Goal: Task Accomplishment & Management: Complete application form

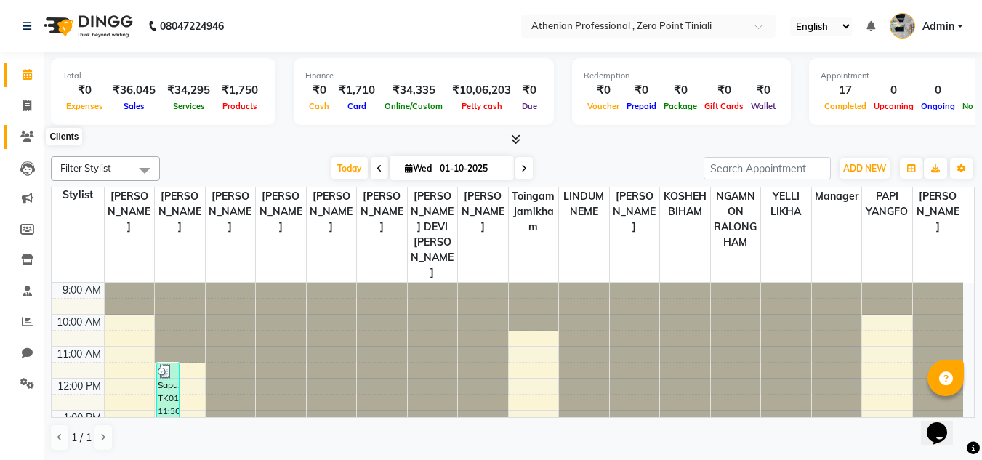
click at [30, 137] on icon at bounding box center [27, 136] width 14 height 11
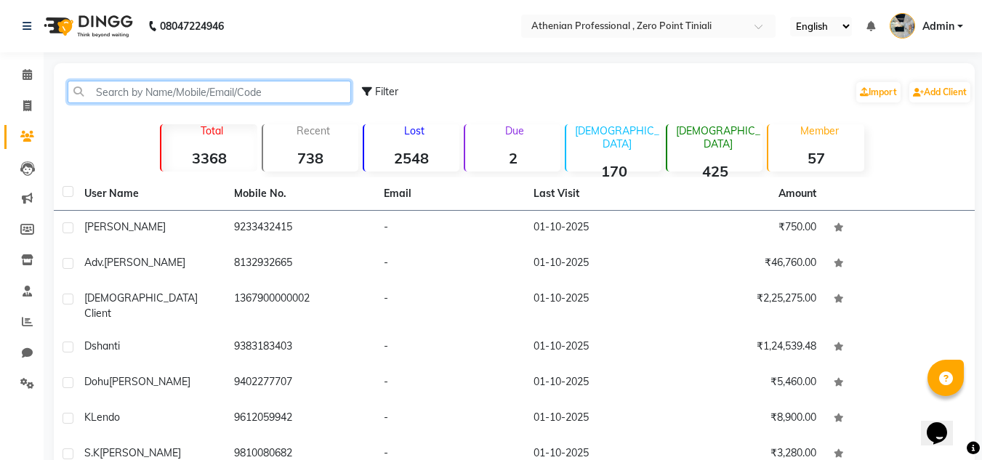
click at [190, 89] on input "text" at bounding box center [209, 92] width 283 height 23
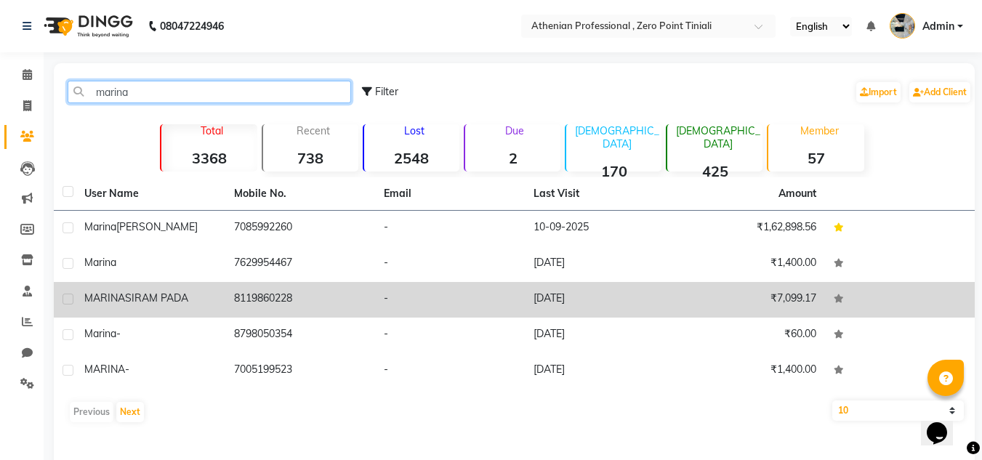
type input "marina"
click at [138, 294] on span "SIRAM PADA" at bounding box center [156, 297] width 63 height 13
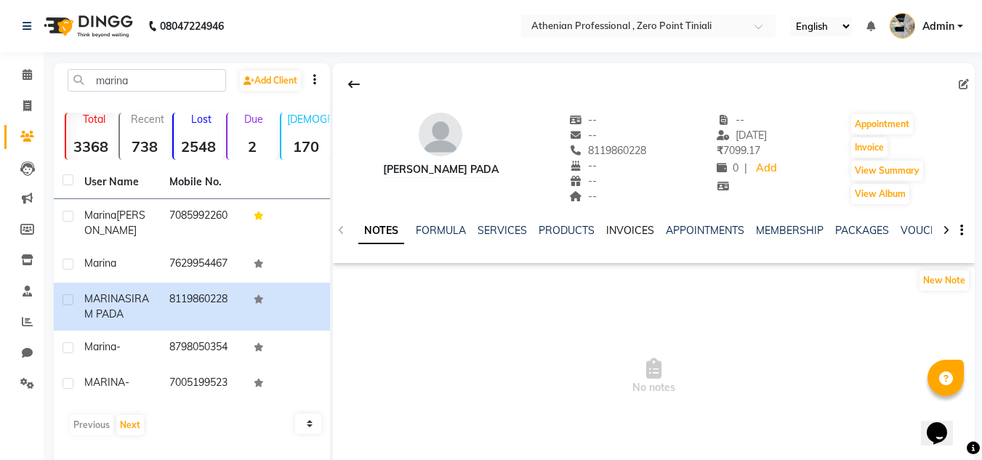
click at [634, 227] on link "INVOICES" at bounding box center [630, 230] width 48 height 13
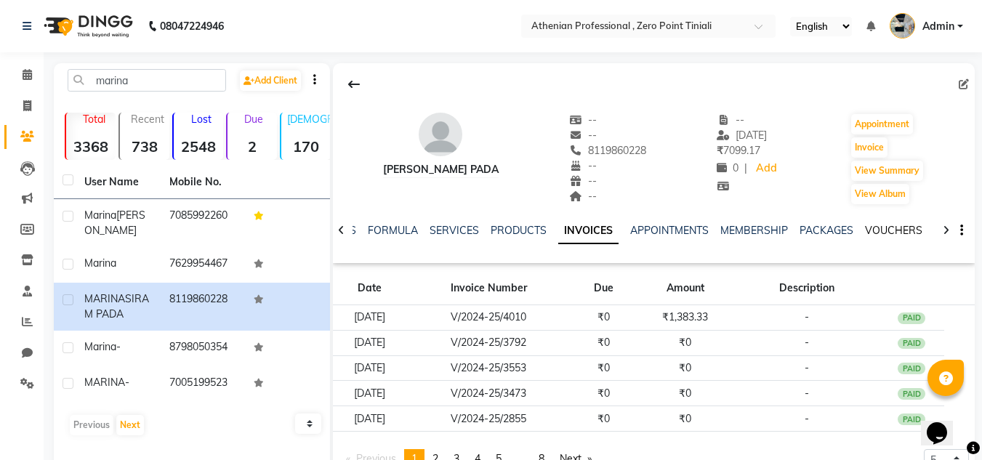
click at [877, 231] on link "VOUCHERS" at bounding box center [893, 230] width 57 height 13
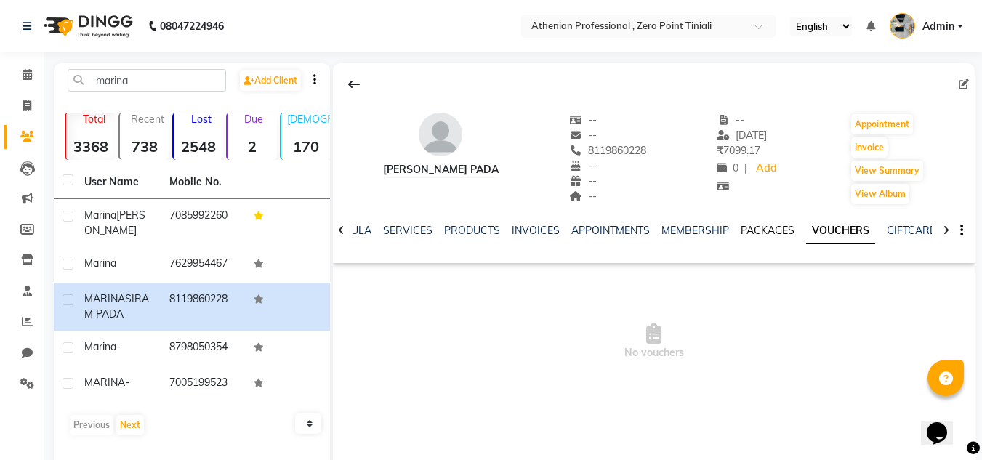
click at [743, 227] on link "PACKAGES" at bounding box center [768, 230] width 54 height 13
click at [835, 232] on link "VOUCHERS" at bounding box center [857, 230] width 57 height 13
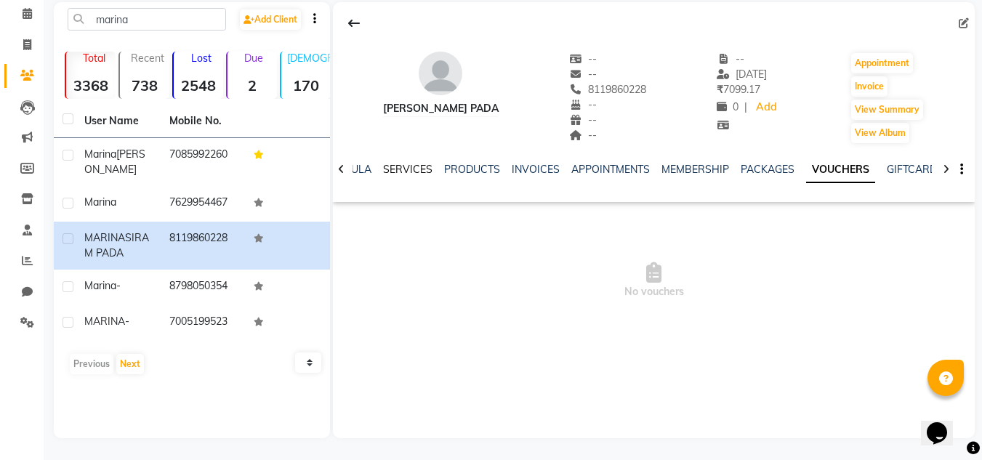
click at [413, 165] on link "SERVICES" at bounding box center [407, 169] width 49 height 13
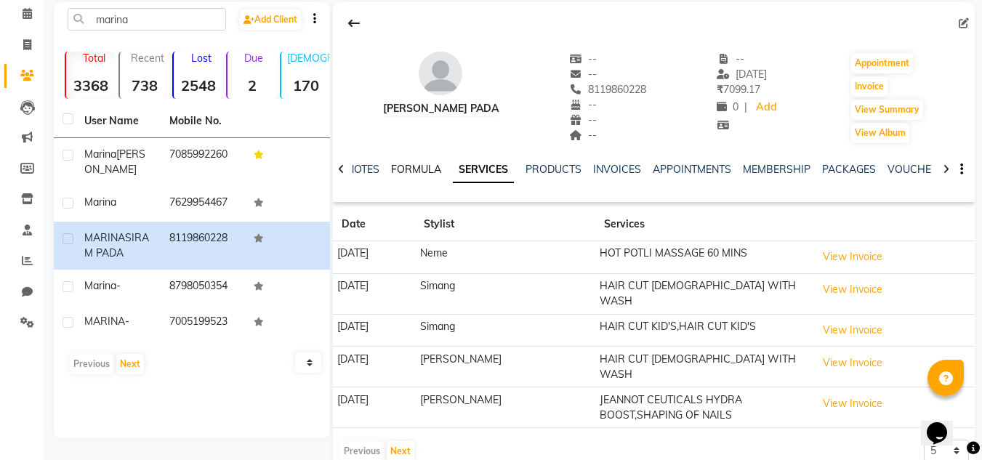
click at [421, 166] on link "FORMULA" at bounding box center [416, 169] width 50 height 13
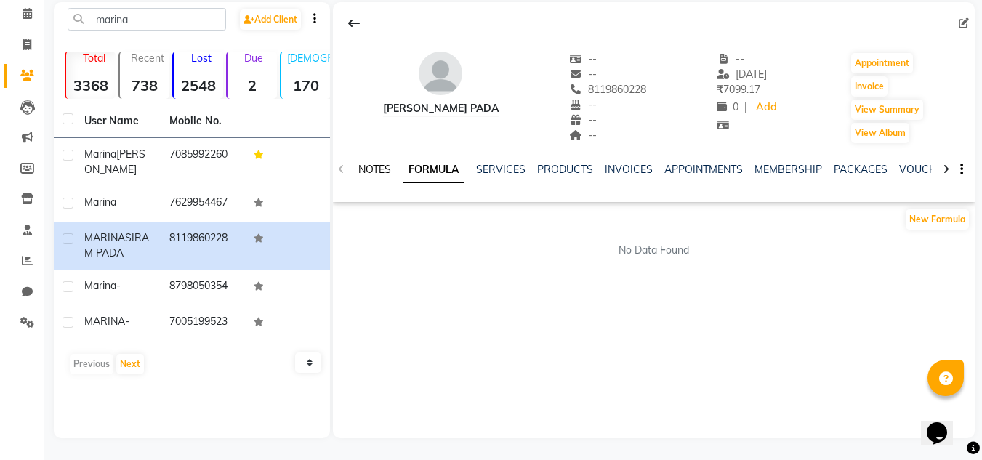
click at [383, 166] on link "NOTES" at bounding box center [374, 169] width 33 height 13
click at [767, 173] on link "MEMBERSHIP" at bounding box center [790, 169] width 68 height 13
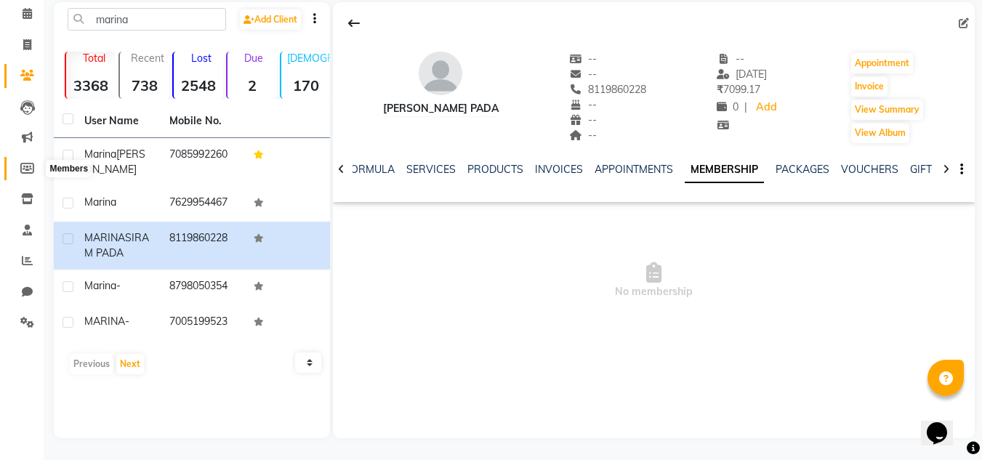
click at [28, 168] on icon at bounding box center [27, 168] width 14 height 11
select select
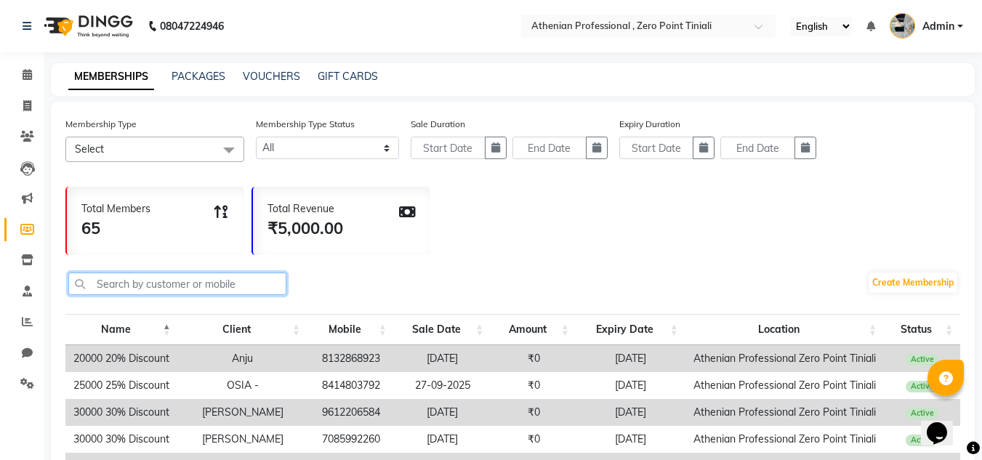
click at [181, 278] on input "text" at bounding box center [177, 284] width 218 height 23
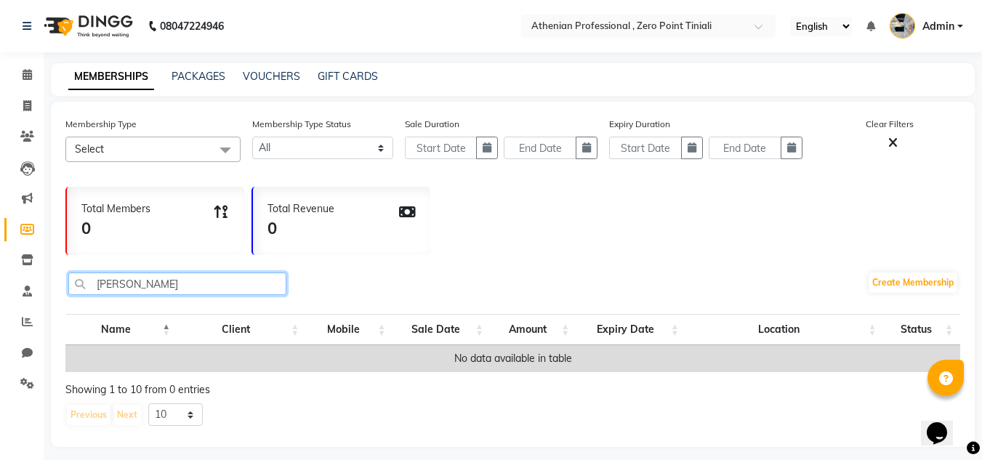
scroll to position [20, 0]
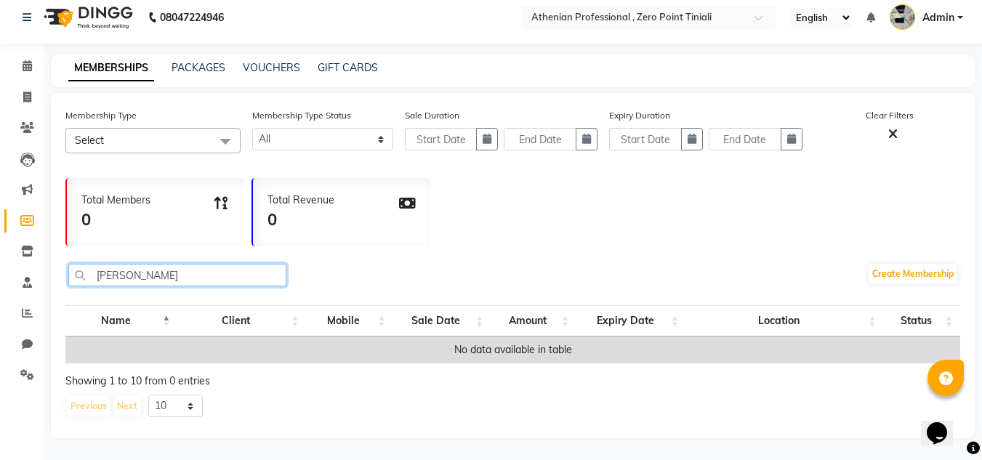
drag, startPoint x: 155, startPoint y: 256, endPoint x: 21, endPoint y: 256, distance: 133.7
click at [21, 256] on app-home "08047224946 Select Location × Athenian Professional , Zero Point Tiniali Englis…" at bounding box center [491, 225] width 982 height 469
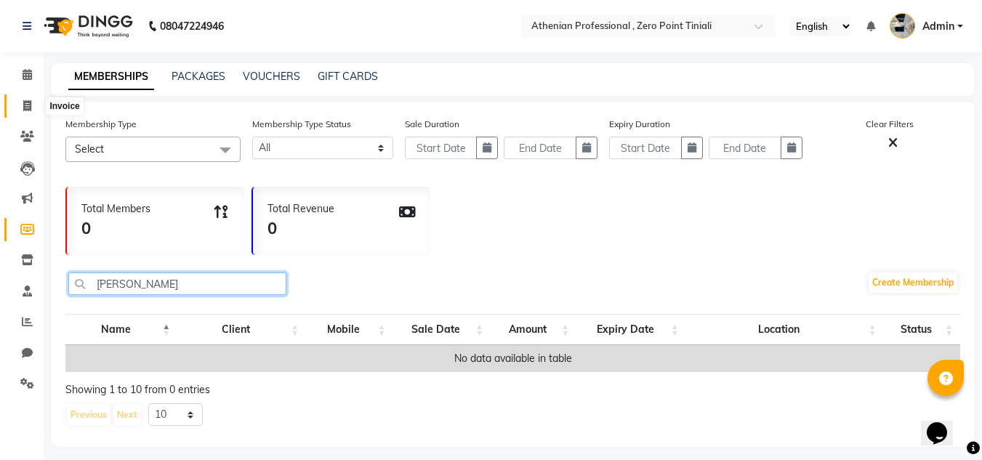
type input "[PERSON_NAME]"
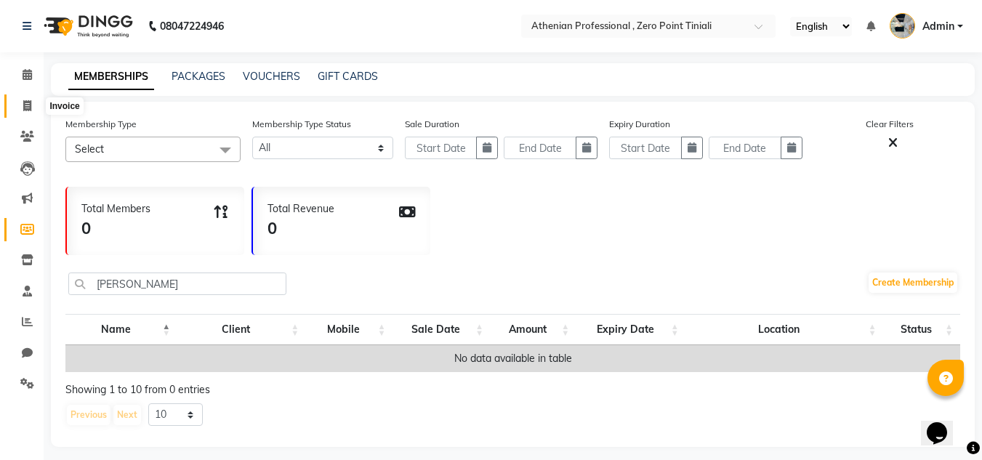
click at [28, 104] on icon at bounding box center [27, 105] width 8 height 11
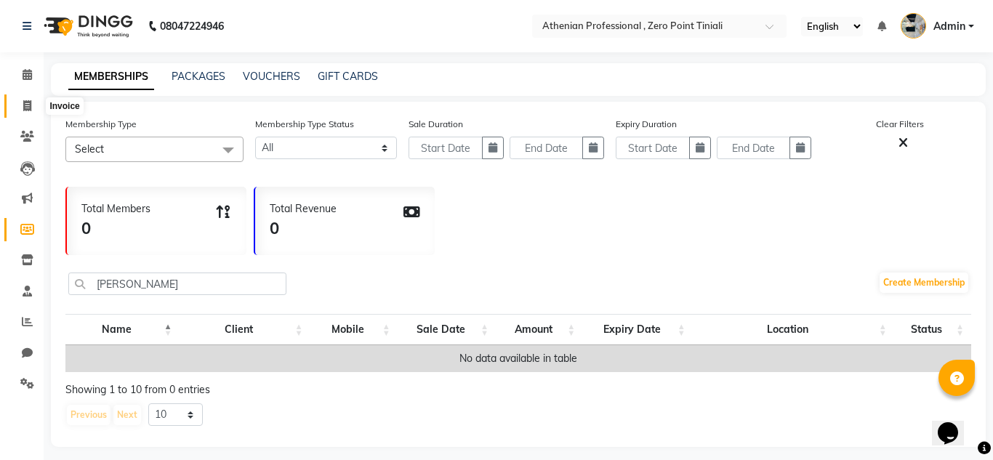
select select "service"
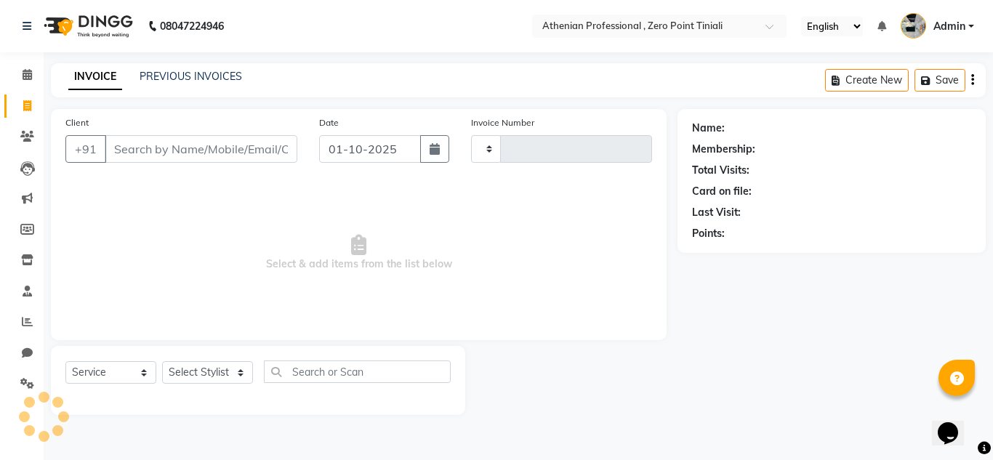
type input "2794"
select select "8300"
click at [152, 145] on input "Client" at bounding box center [201, 149] width 193 height 28
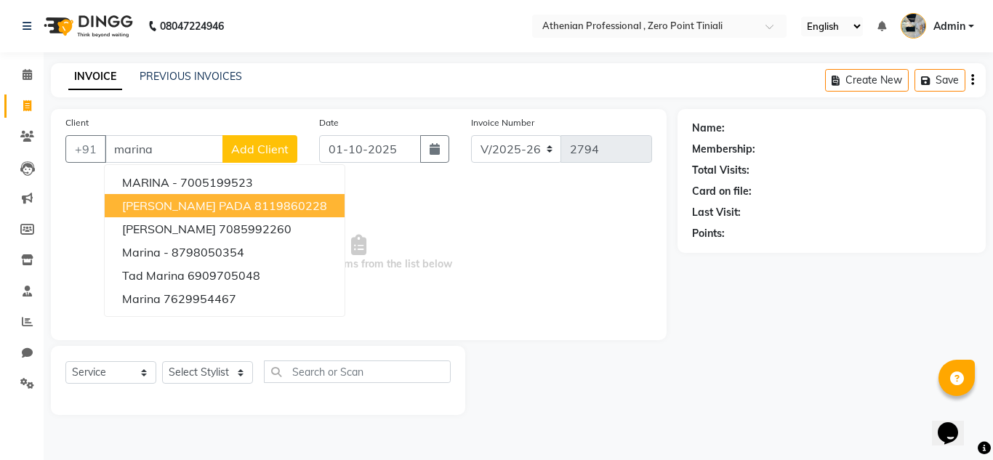
click at [206, 204] on span "[PERSON_NAME] PADA" at bounding box center [186, 205] width 129 height 15
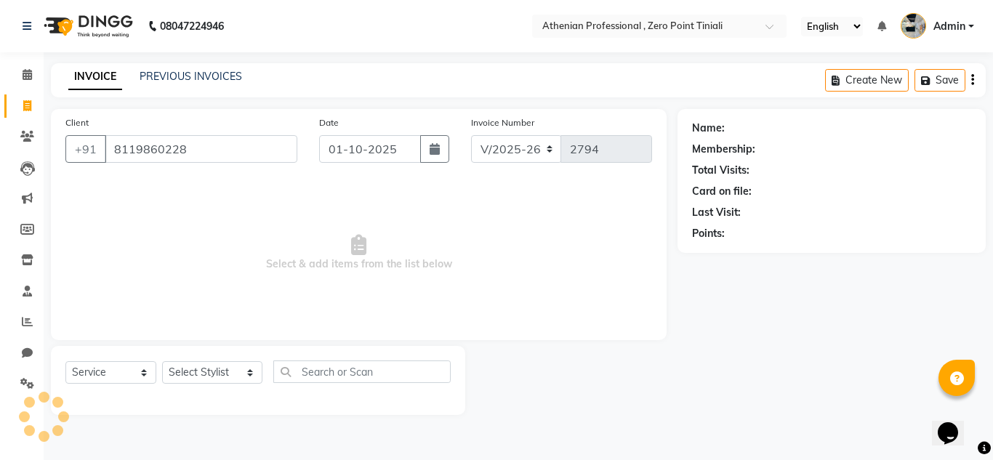
type input "8119860228"
click at [242, 371] on select "Select Stylist [PERSON_NAME][MEDICAL_DATA] Admin [PERSON_NAME] BIHAM LINDUM NEM…" at bounding box center [212, 372] width 100 height 23
select select "80201"
click at [162, 361] on select "Select Stylist [PERSON_NAME][MEDICAL_DATA] Admin [PERSON_NAME] BIHAM LINDUM NEM…" at bounding box center [212, 372] width 100 height 23
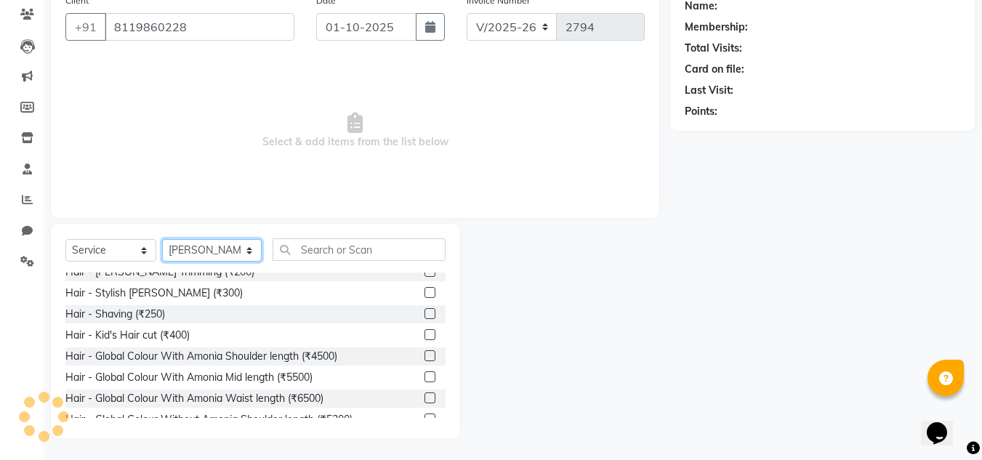
scroll to position [179, 0]
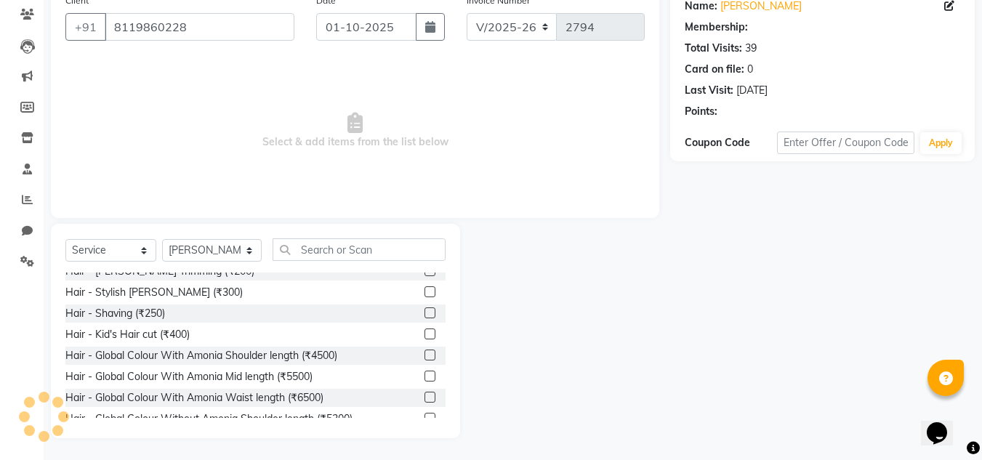
click at [412, 337] on div "Hair - Kid's Hair cut (₹400)" at bounding box center [255, 335] width 380 height 18
select select "1: Object"
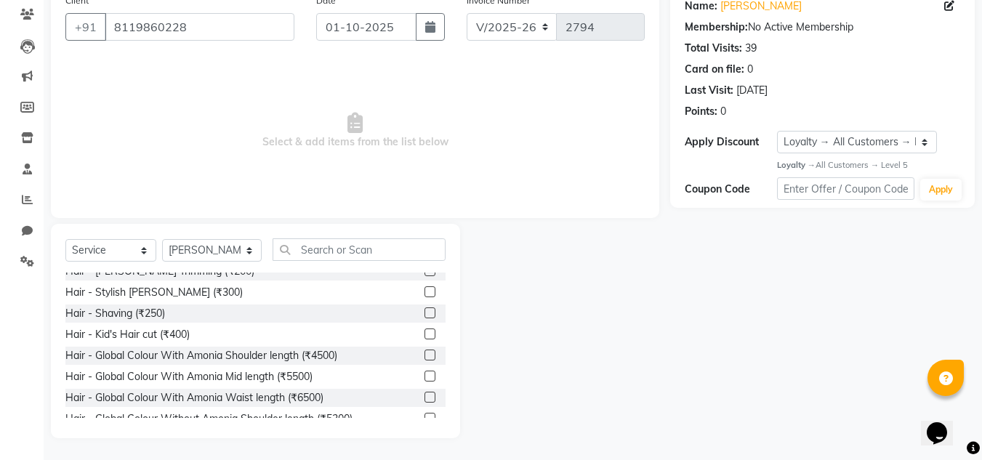
click at [424, 334] on label at bounding box center [429, 334] width 11 height 11
click at [424, 334] on input "checkbox" at bounding box center [428, 334] width 9 height 9
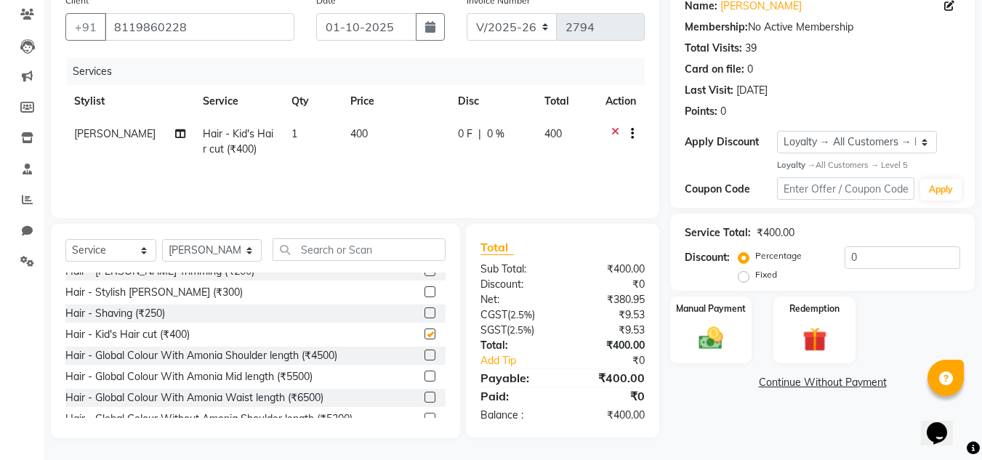
checkbox input "false"
click at [297, 132] on td "1" at bounding box center [312, 142] width 59 height 48
select select "80201"
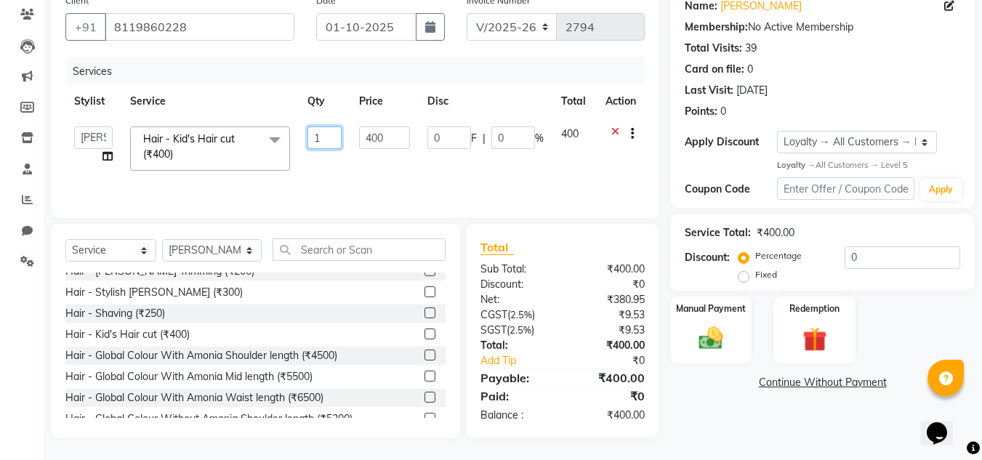
click at [321, 143] on input "1" at bounding box center [324, 137] width 35 height 23
type input "2"
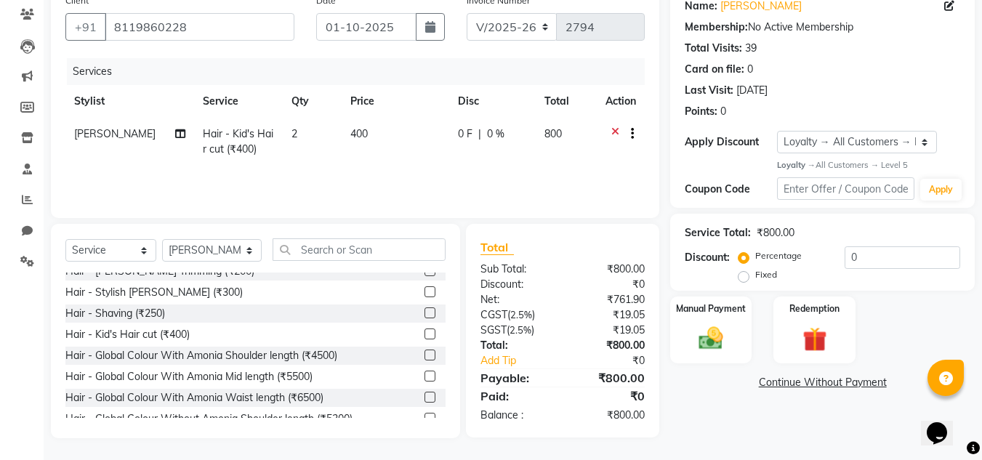
click at [350, 183] on div "Services Stylist Service Qty Price Disc Total Action [PERSON_NAME] Hair - Kid's…" at bounding box center [354, 130] width 579 height 145
click at [806, 344] on img at bounding box center [814, 339] width 41 height 31
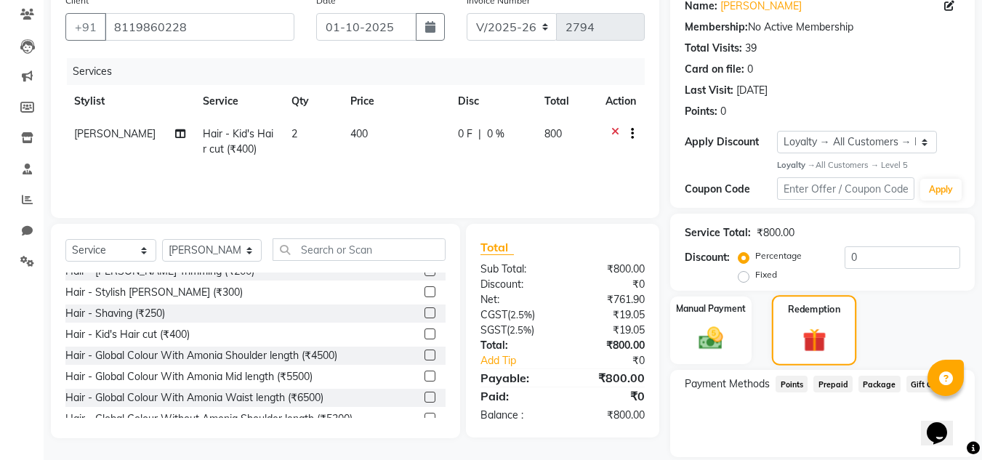
scroll to position [171, 0]
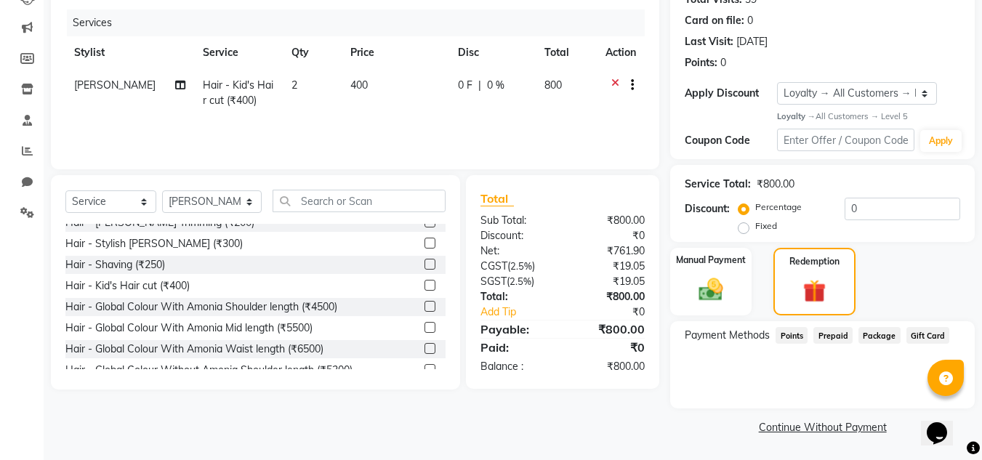
click at [877, 337] on span "Package" at bounding box center [879, 335] width 42 height 17
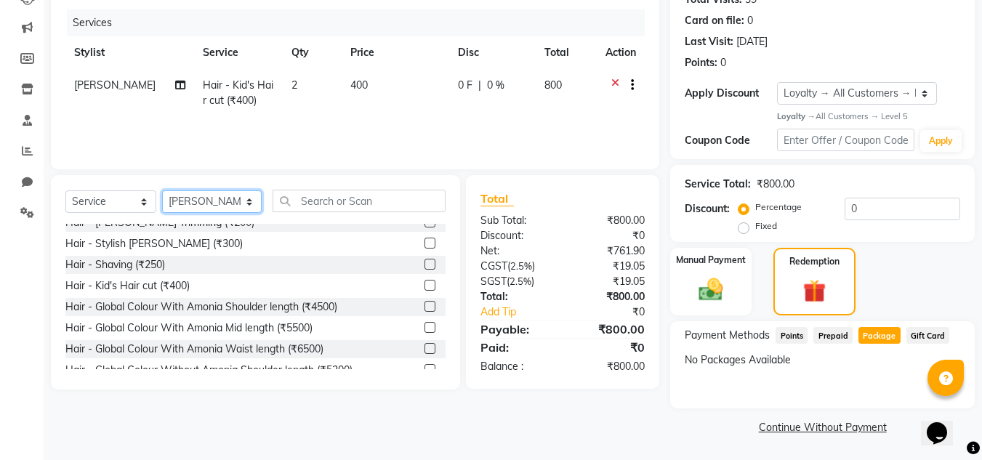
click at [206, 200] on select "Select Stylist [PERSON_NAME][MEDICAL_DATA] Admin [PERSON_NAME] BIHAM LINDUM NEM…" at bounding box center [212, 201] width 100 height 23
select select "80200"
click at [162, 190] on select "Select Stylist [PERSON_NAME][MEDICAL_DATA] Admin [PERSON_NAME] BIHAM LINDUM NEM…" at bounding box center [212, 201] width 100 height 23
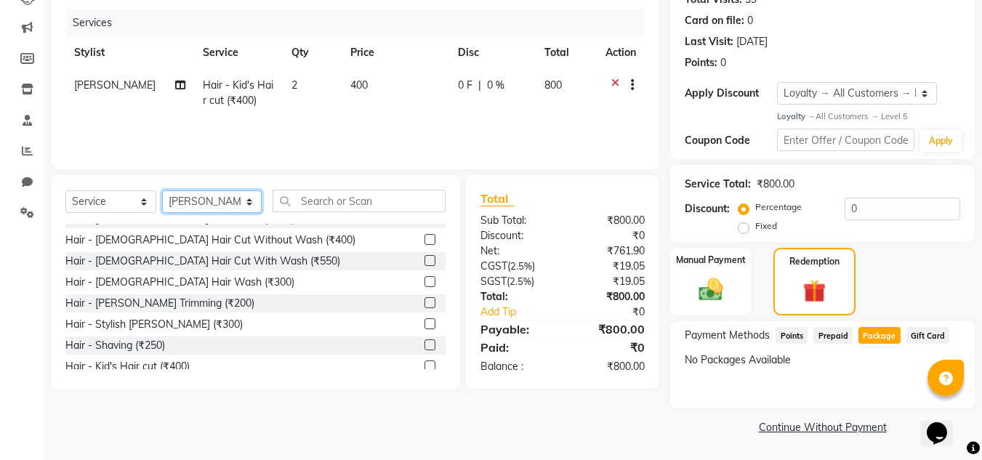
scroll to position [97, 0]
click at [424, 262] on label at bounding box center [429, 261] width 11 height 11
click at [424, 262] on input "checkbox" at bounding box center [428, 261] width 9 height 9
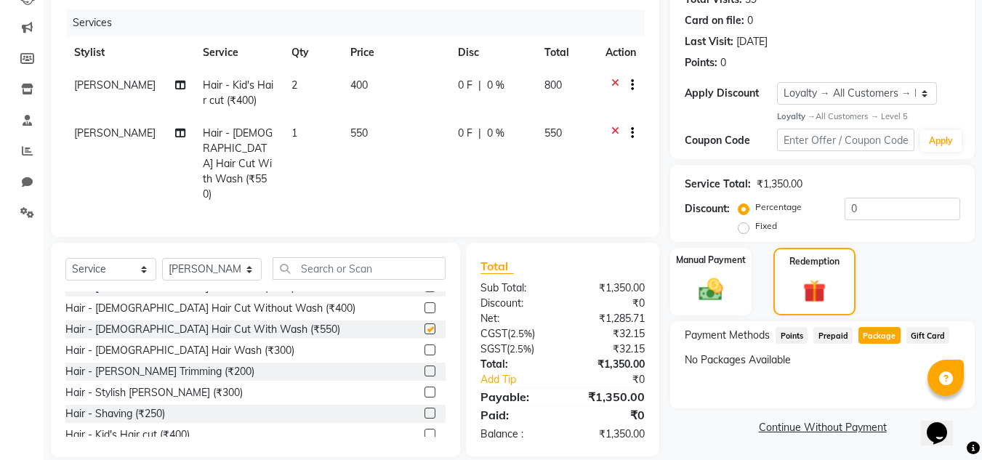
checkbox input "false"
click at [706, 289] on img at bounding box center [710, 289] width 41 height 29
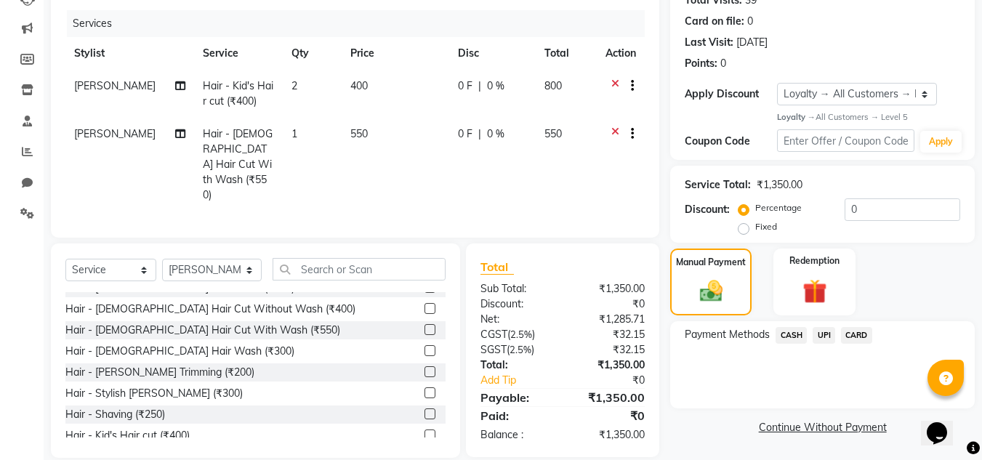
click at [828, 336] on span "UPI" at bounding box center [824, 335] width 23 height 17
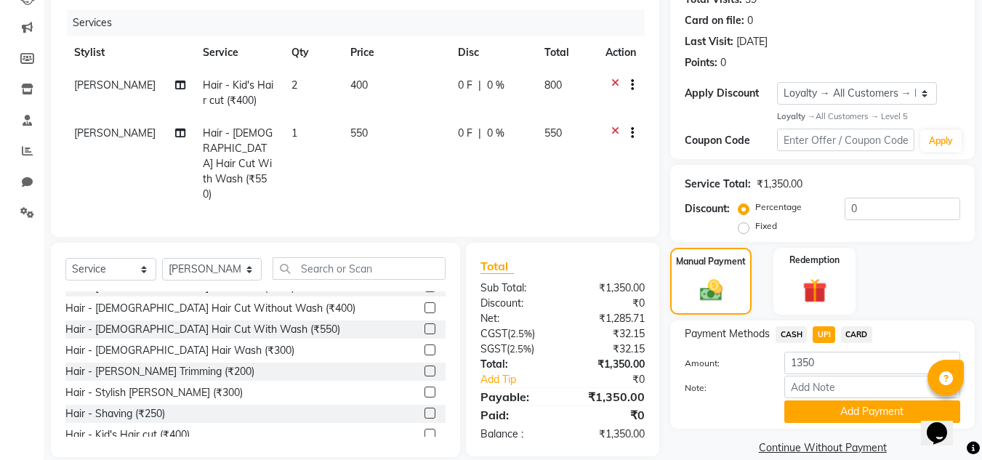
scroll to position [191, 0]
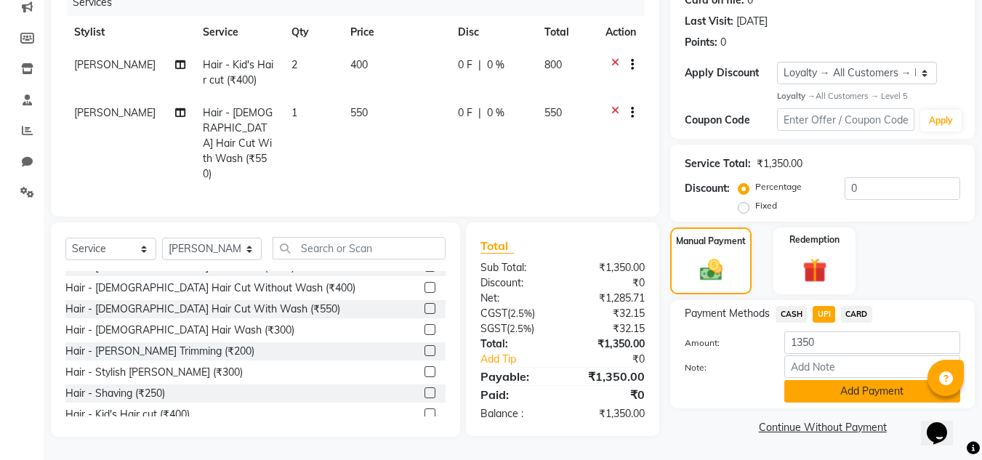
click at [831, 384] on button "Add Payment" at bounding box center [872, 391] width 176 height 23
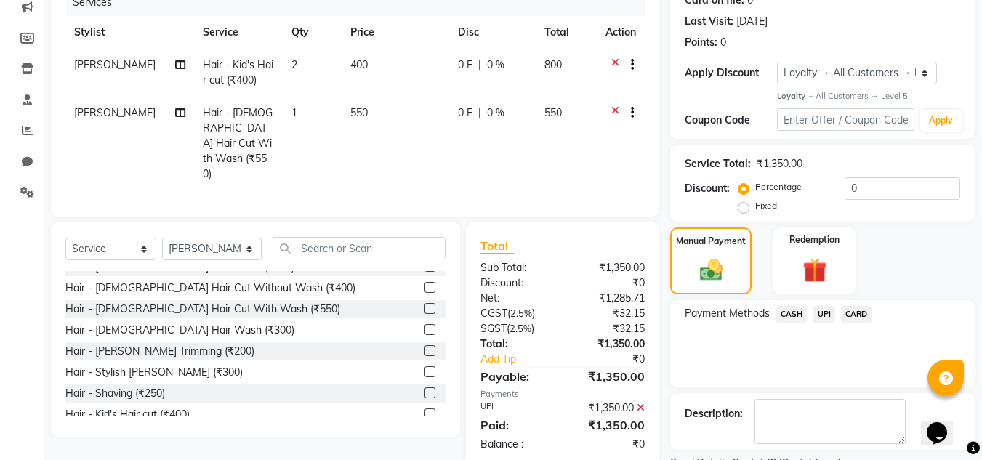
scroll to position [259, 0]
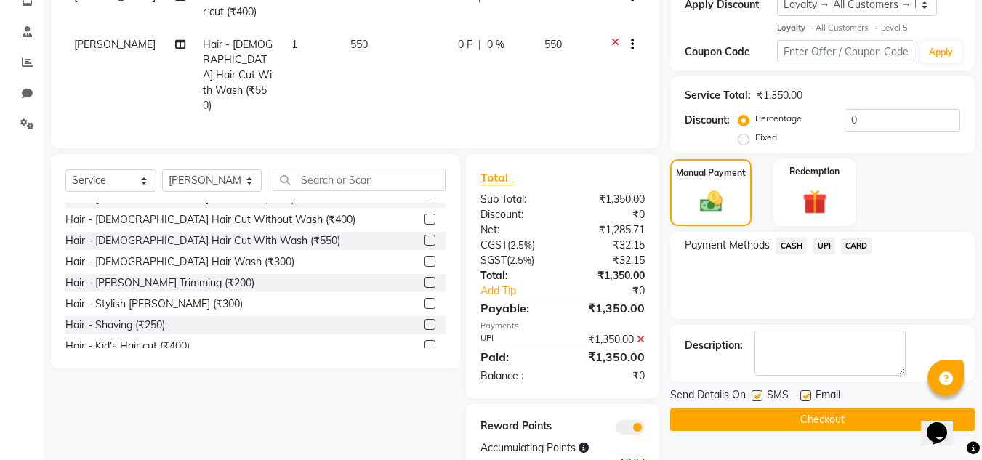
click at [816, 420] on button "Checkout" at bounding box center [822, 419] width 305 height 23
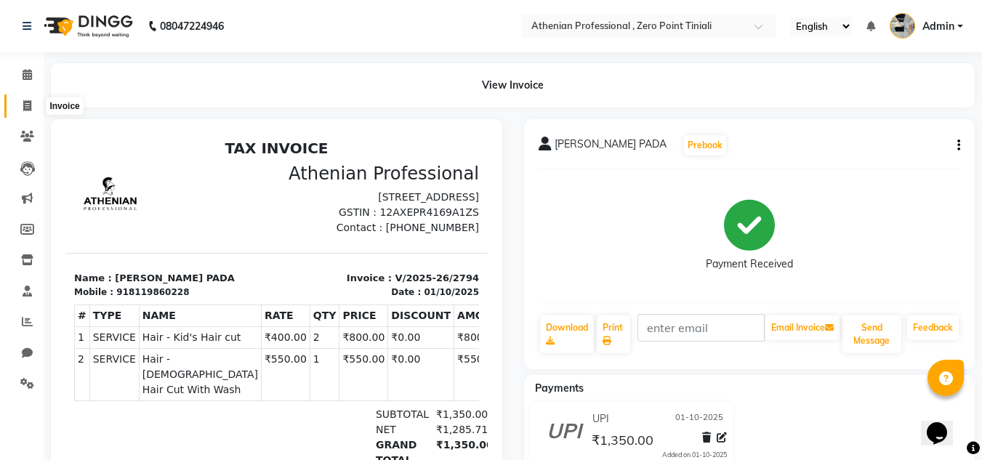
click at [34, 104] on span at bounding box center [27, 106] width 25 height 17
select select "service"
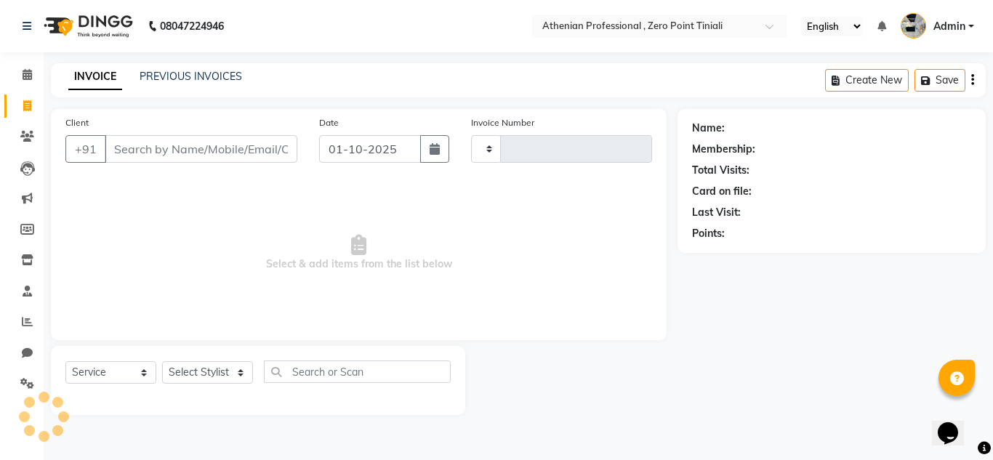
type input "2795"
select select "8300"
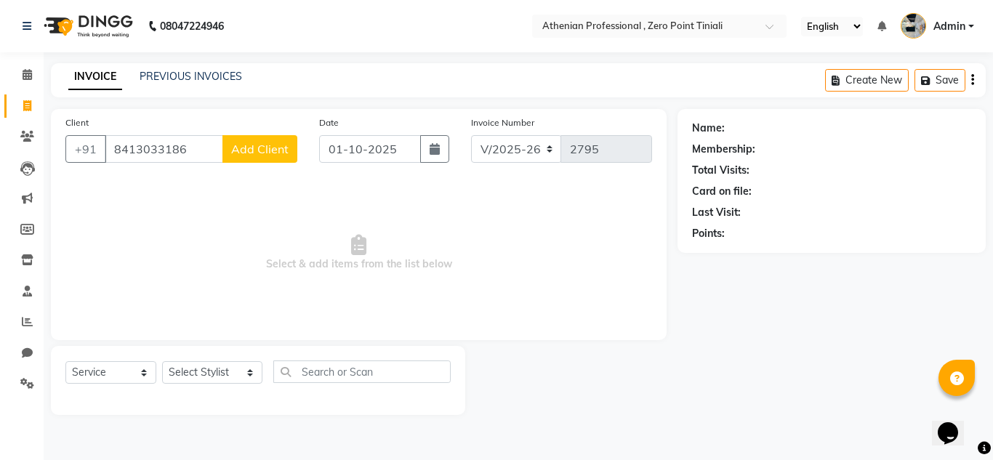
type input "8413033186"
click at [267, 151] on span "Add Client" at bounding box center [259, 149] width 57 height 15
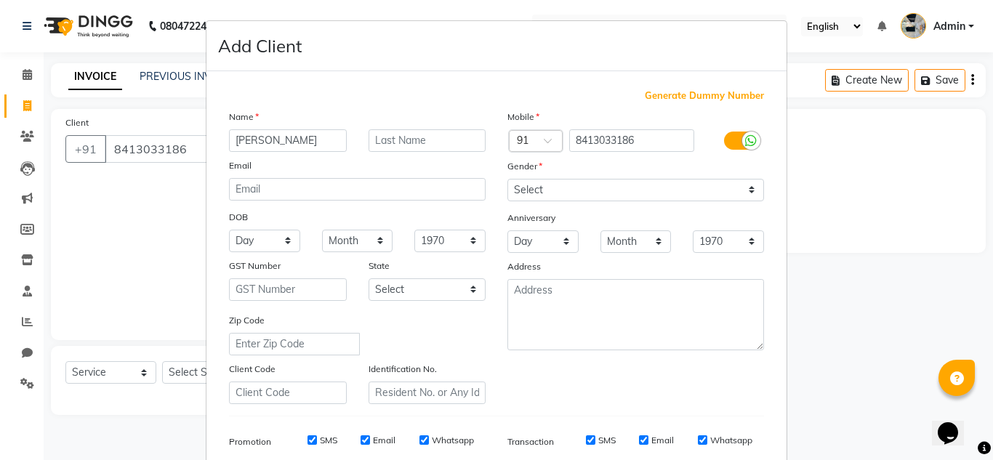
type input "[PERSON_NAME]"
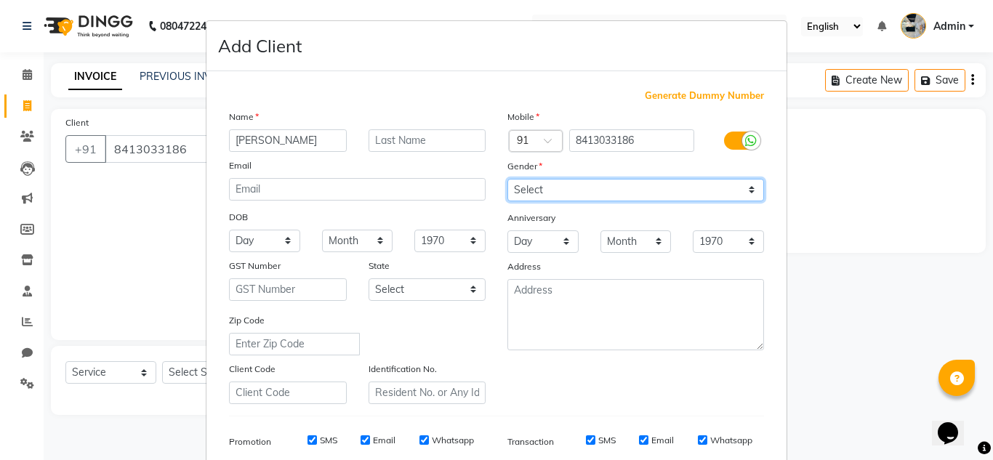
click at [544, 188] on select "Select [DEMOGRAPHIC_DATA] [DEMOGRAPHIC_DATA] Other Prefer Not To Say" at bounding box center [635, 190] width 257 height 23
select select "[DEMOGRAPHIC_DATA]"
click at [507, 179] on select "Select [DEMOGRAPHIC_DATA] [DEMOGRAPHIC_DATA] Other Prefer Not To Say" at bounding box center [635, 190] width 257 height 23
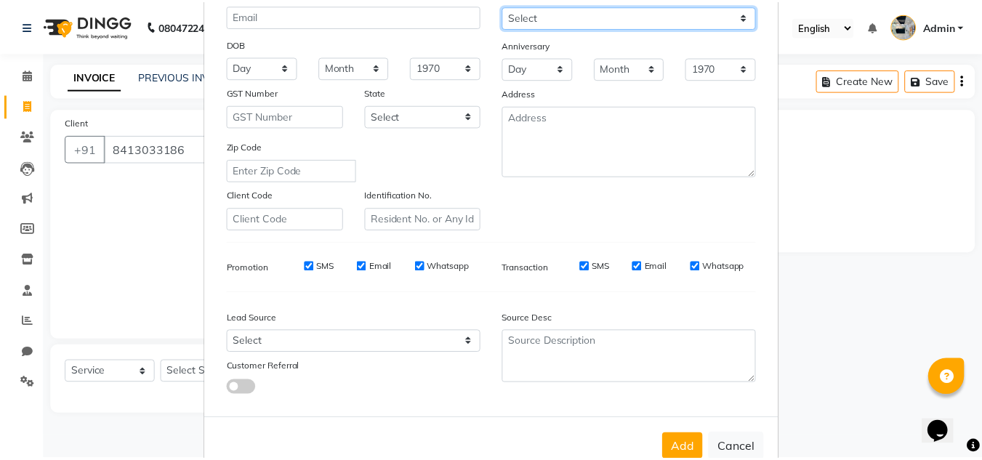
scroll to position [211, 0]
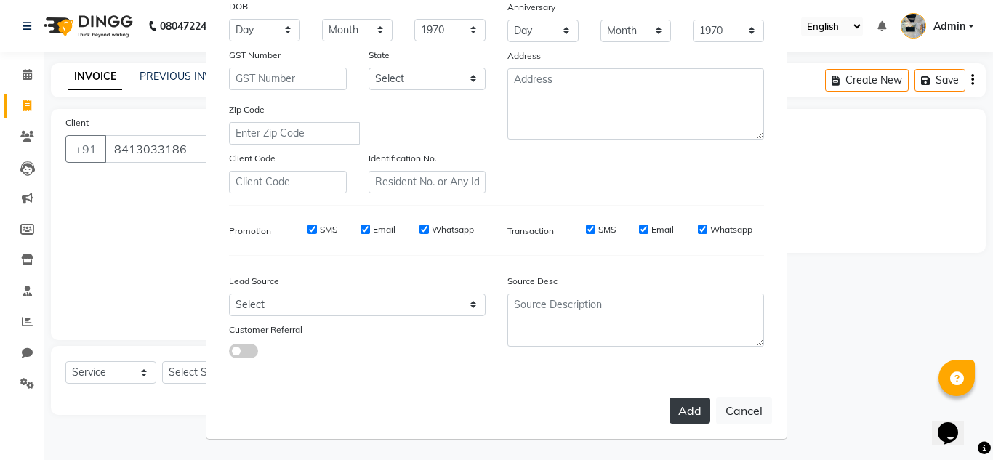
click at [682, 408] on button "Add" at bounding box center [689, 411] width 41 height 26
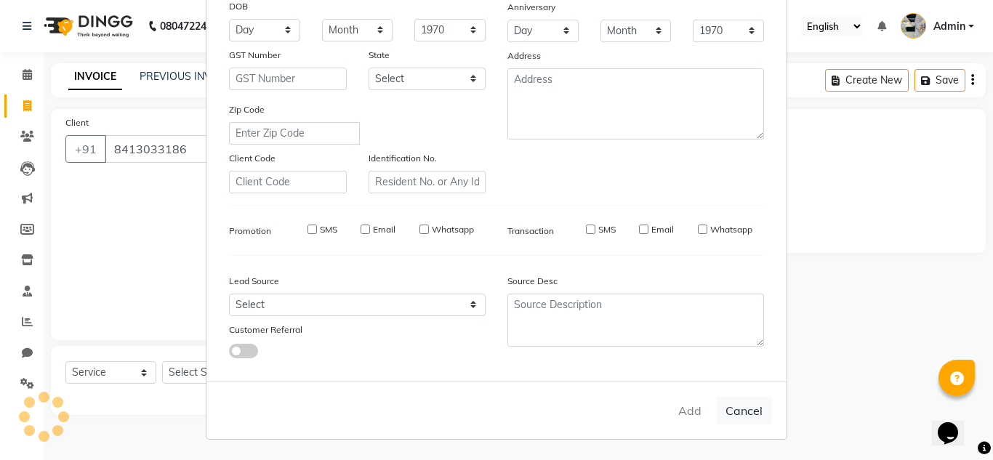
select select
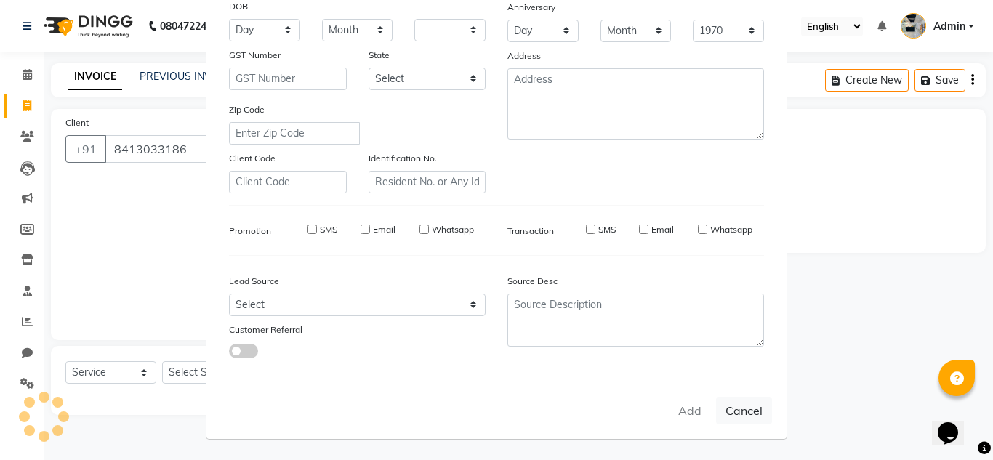
select select
checkbox input "false"
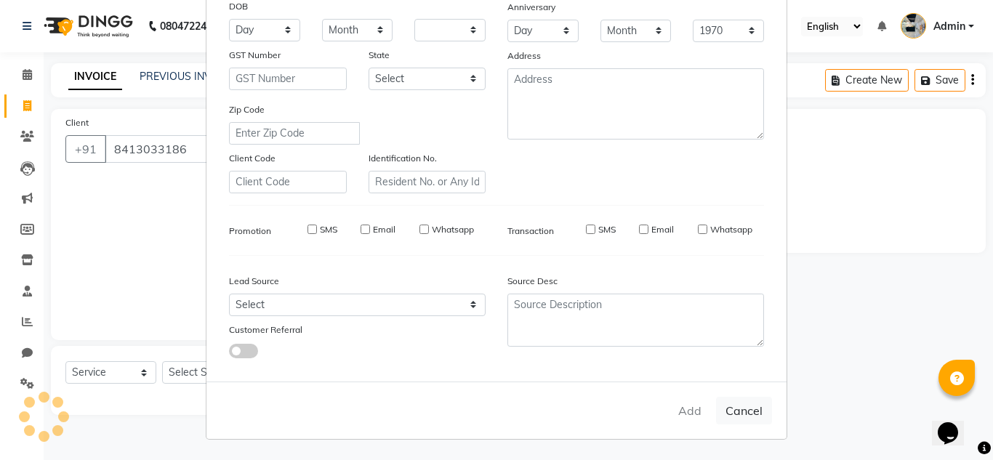
checkbox input "false"
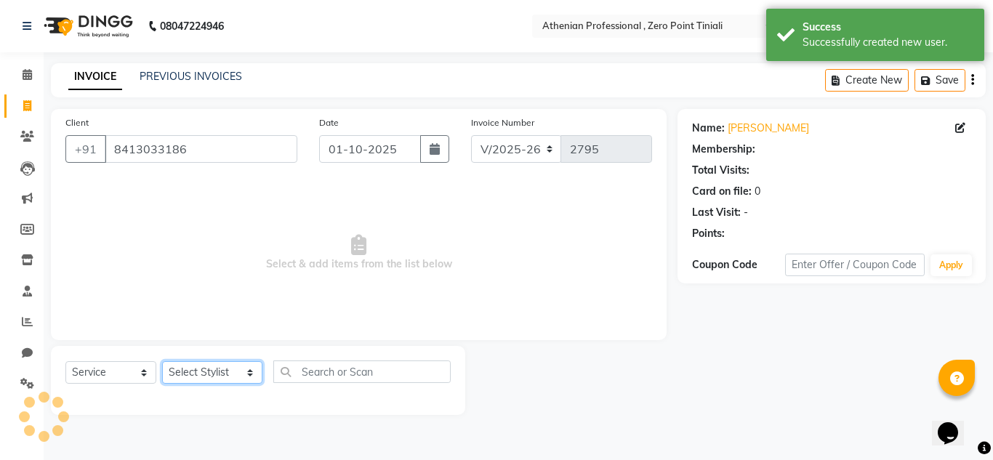
select select "1: Object"
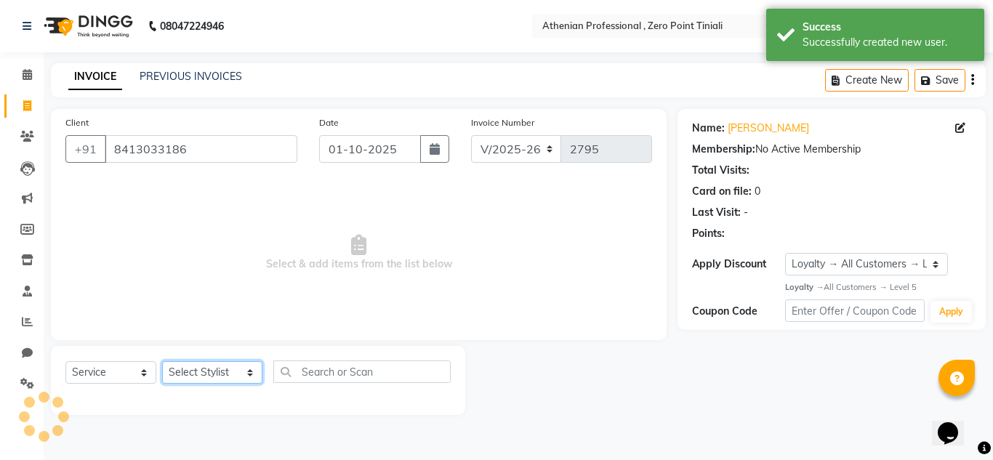
click at [180, 371] on select "Select Stylist [PERSON_NAME][MEDICAL_DATA] Admin [PERSON_NAME] BIHAM LINDUM NEM…" at bounding box center [212, 372] width 100 height 23
select select "80204"
click at [162, 361] on select "Select Stylist [PERSON_NAME][MEDICAL_DATA] Admin [PERSON_NAME] BIHAM LINDUM NEM…" at bounding box center [212, 372] width 100 height 23
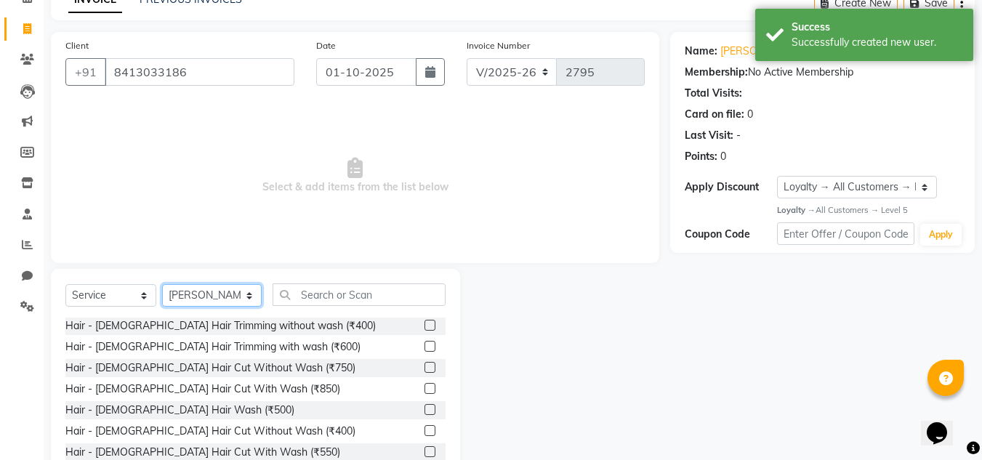
scroll to position [0, 0]
click at [424, 390] on label at bounding box center [429, 389] width 11 height 11
click at [424, 390] on input "checkbox" at bounding box center [428, 389] width 9 height 9
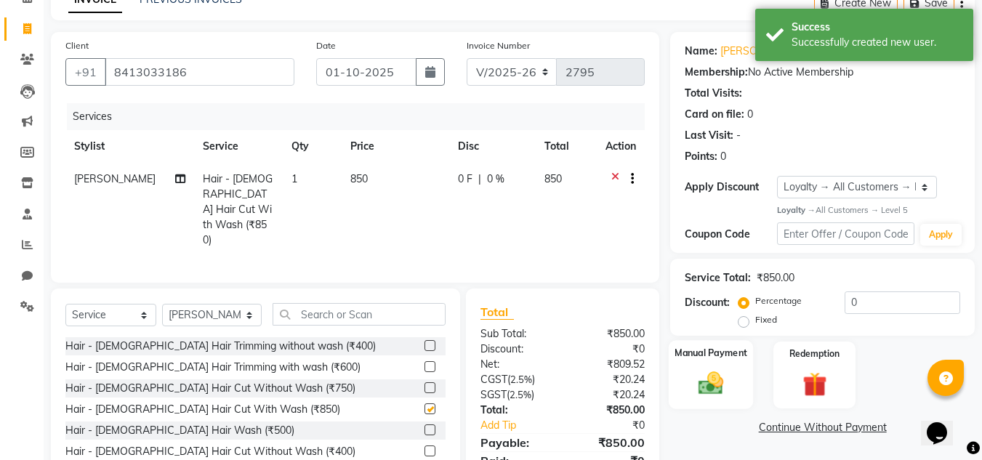
checkbox input "false"
click at [715, 390] on img at bounding box center [710, 383] width 41 height 29
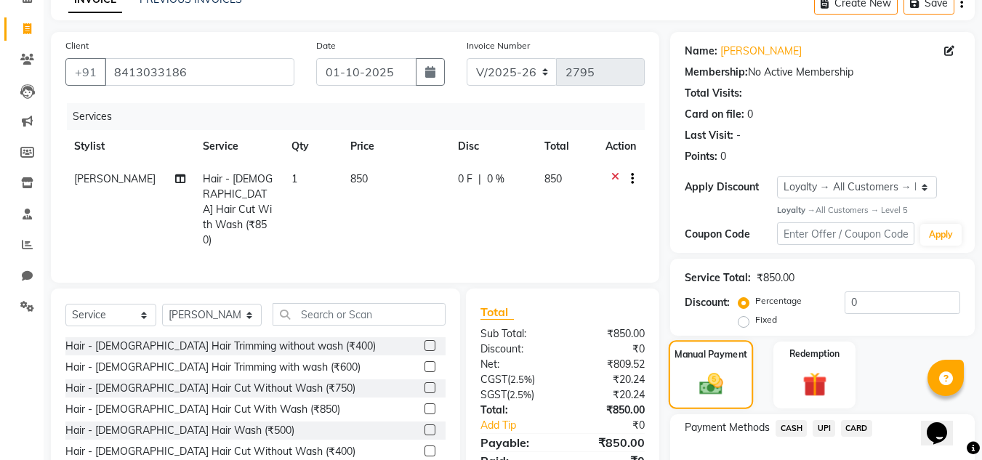
scroll to position [170, 0]
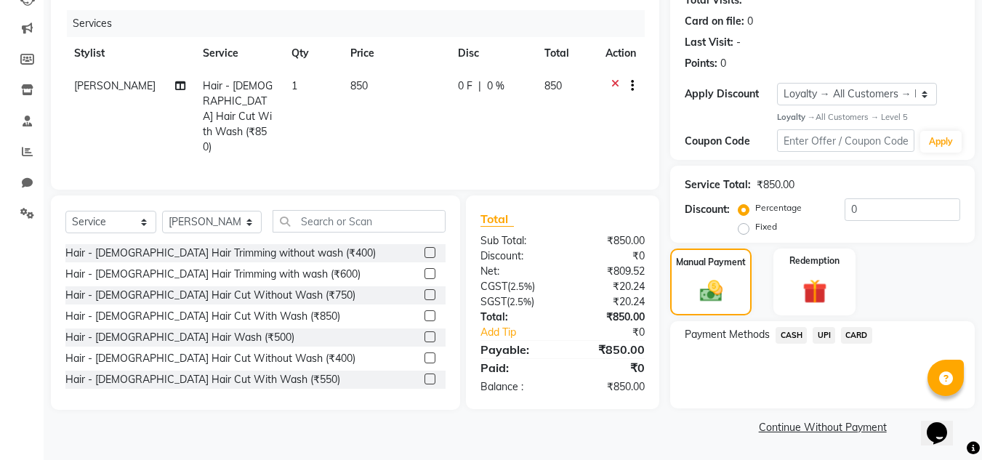
click at [825, 334] on span "UPI" at bounding box center [824, 335] width 23 height 17
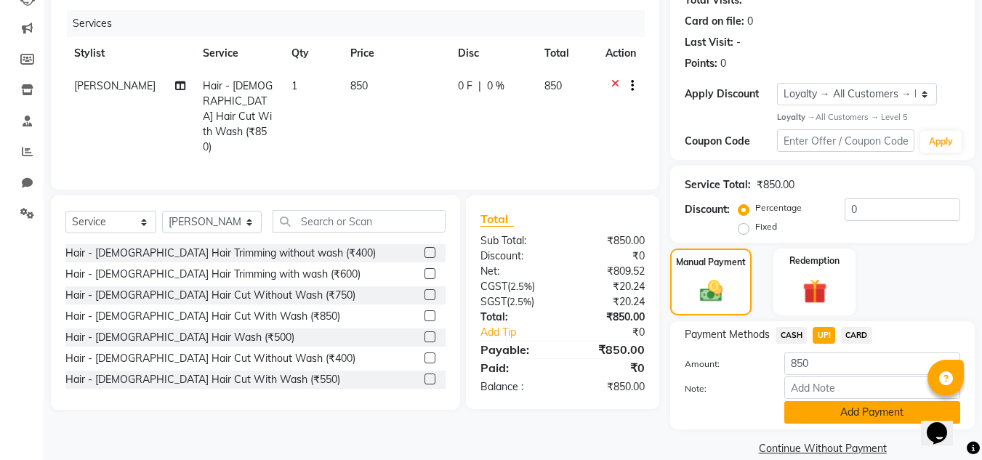
click at [826, 406] on button "Add Payment" at bounding box center [872, 412] width 176 height 23
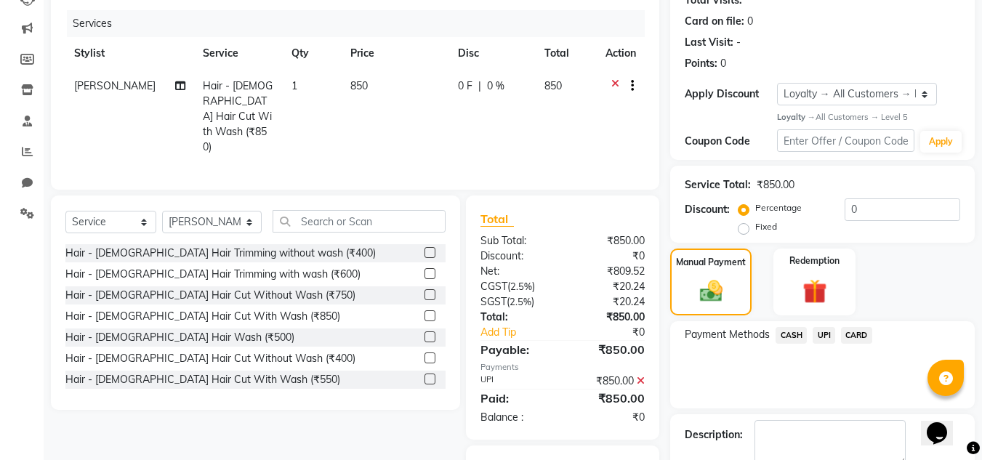
scroll to position [252, 0]
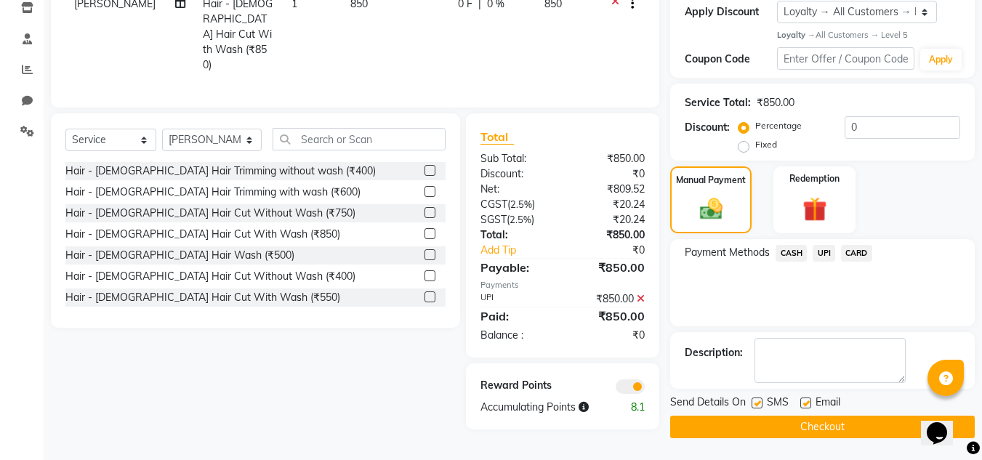
click at [810, 428] on button "Checkout" at bounding box center [822, 427] width 305 height 23
